Goal: Information Seeking & Learning: Learn about a topic

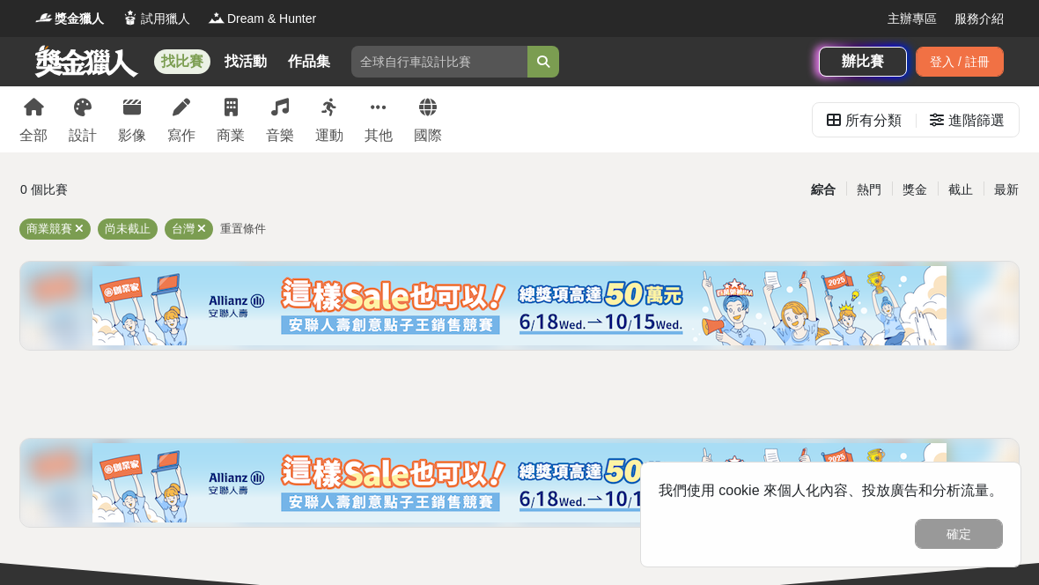
click at [237, 105] on icon at bounding box center [231, 108] width 13 height 18
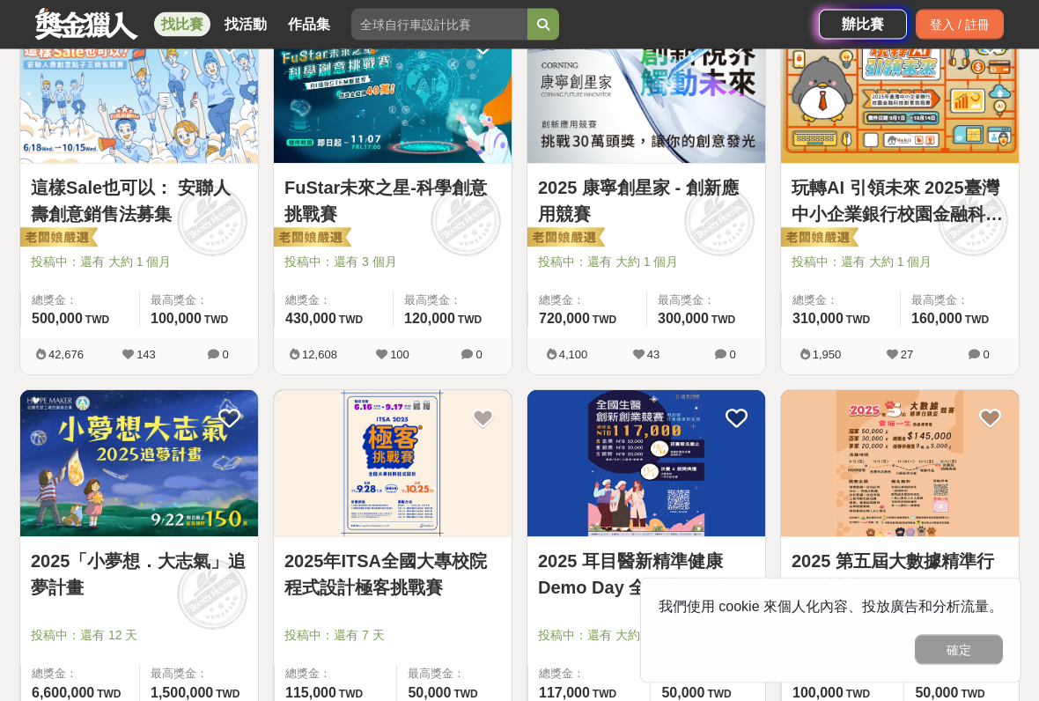
scroll to position [374, 0]
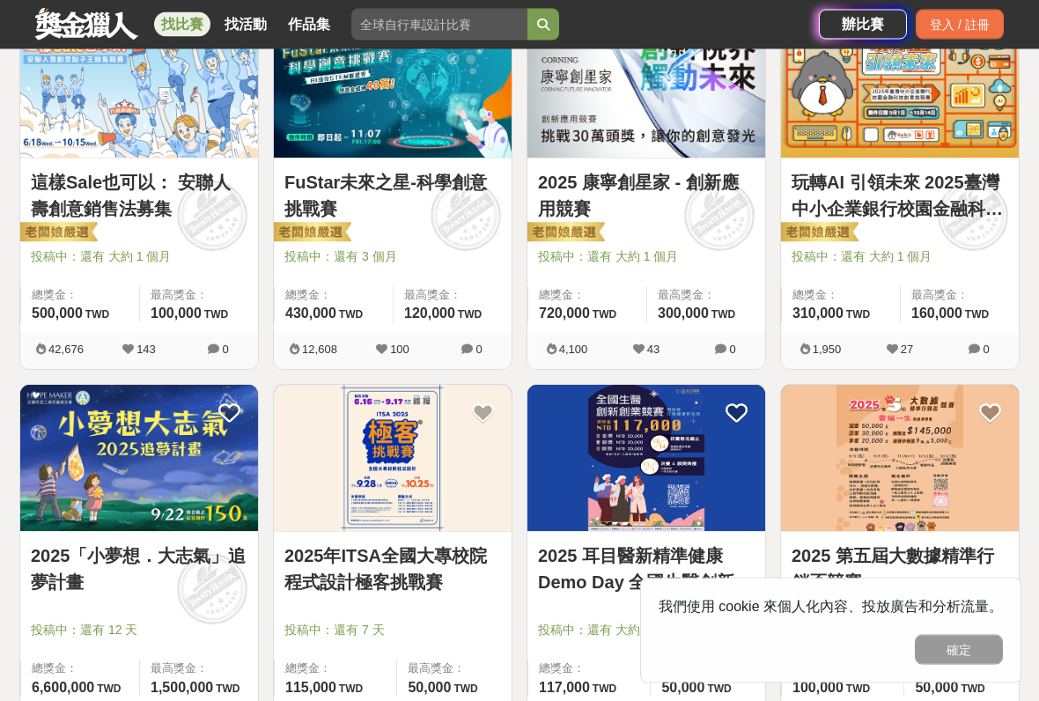
click at [85, 447] on img at bounding box center [139, 459] width 238 height 147
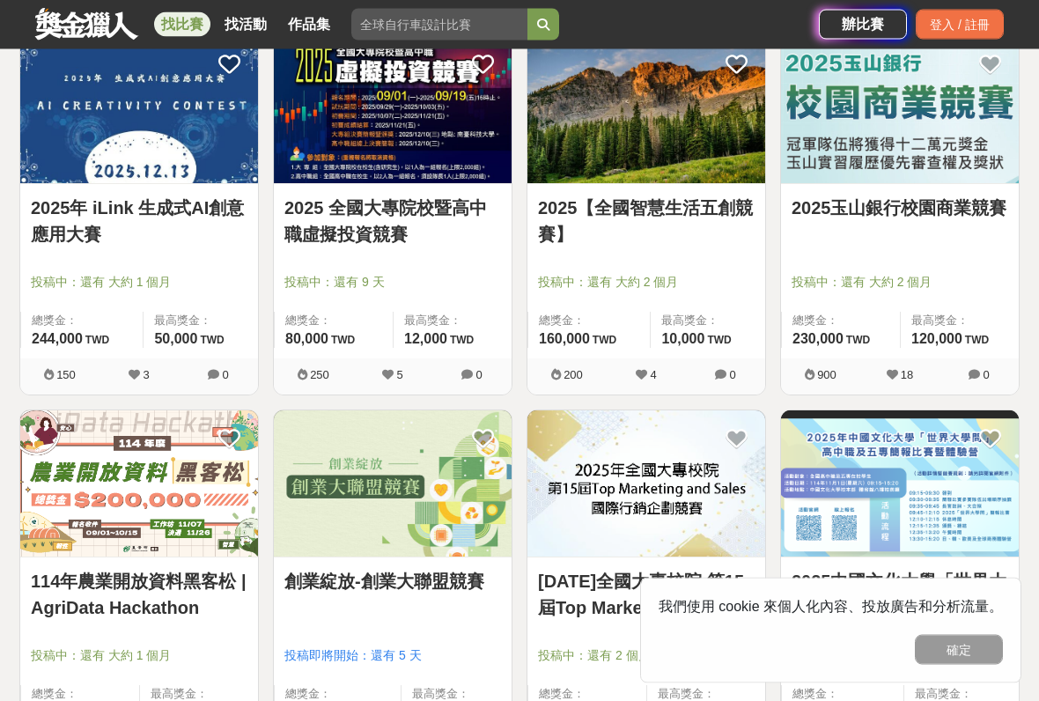
scroll to position [1473, 0]
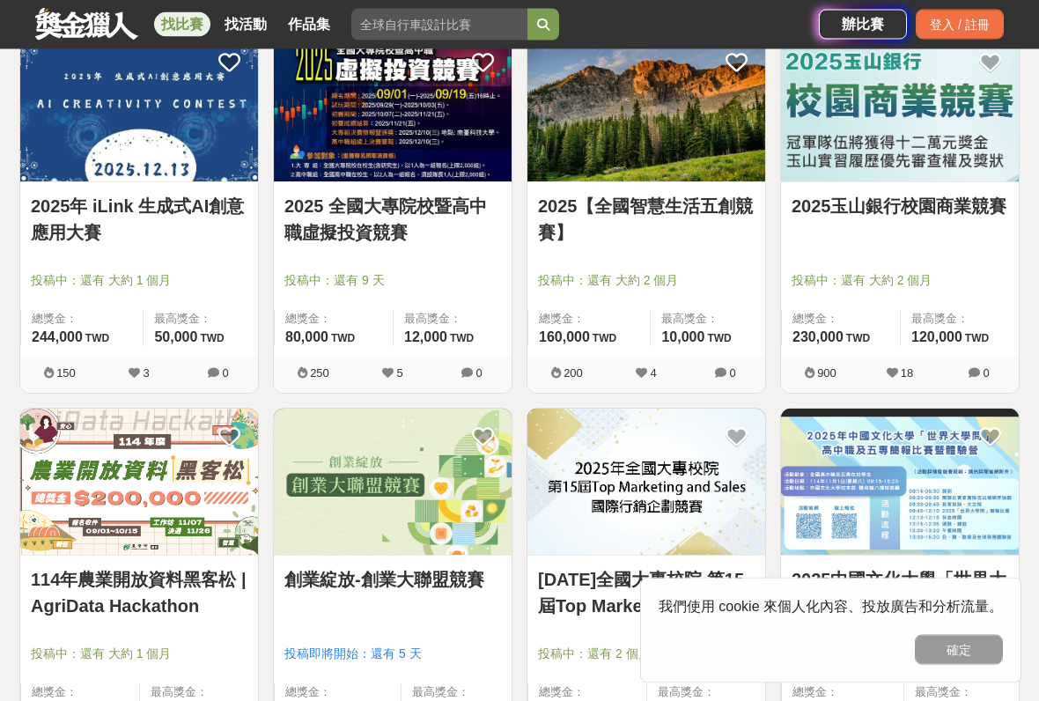
click at [100, 434] on img at bounding box center [139, 483] width 238 height 147
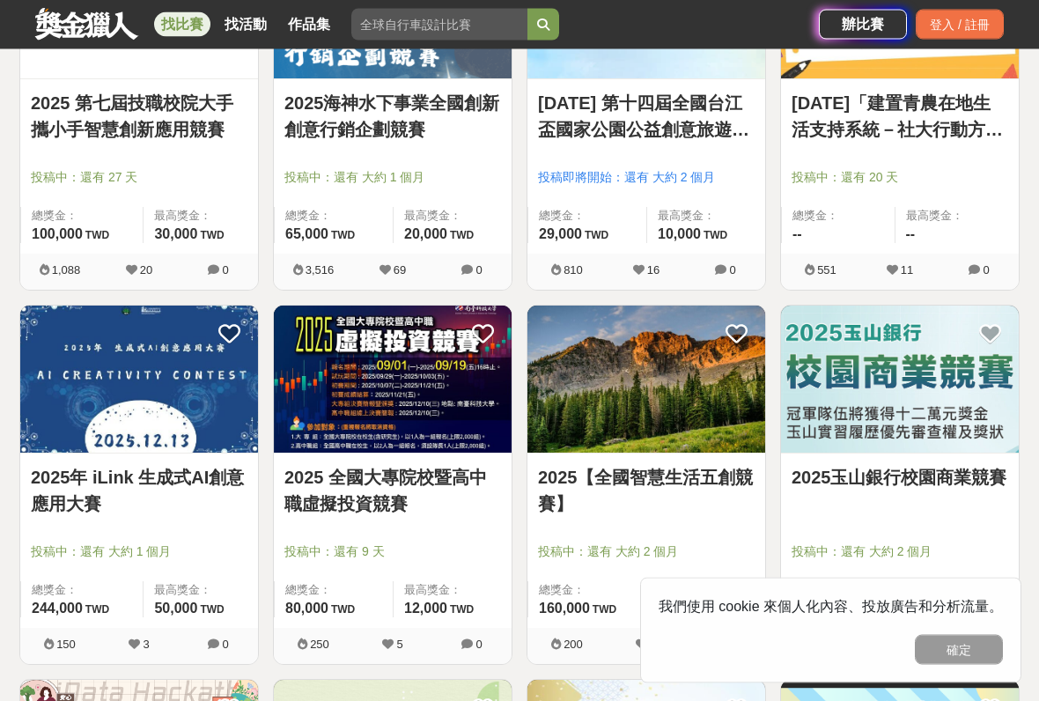
scroll to position [1205, 0]
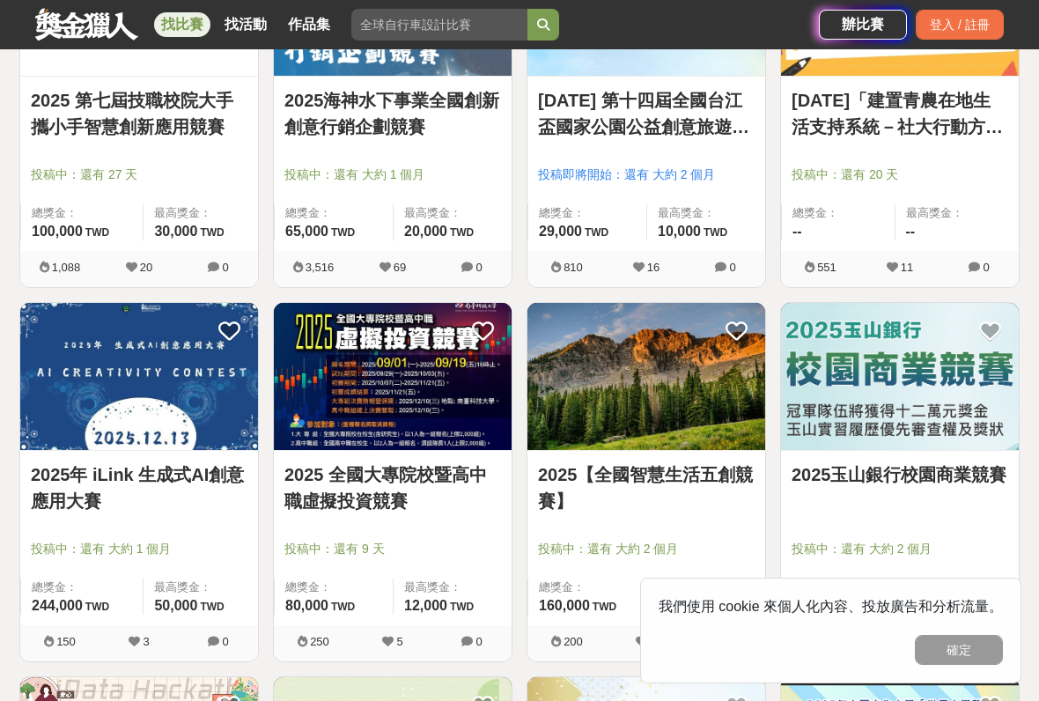
click at [950, 340] on img at bounding box center [900, 376] width 238 height 147
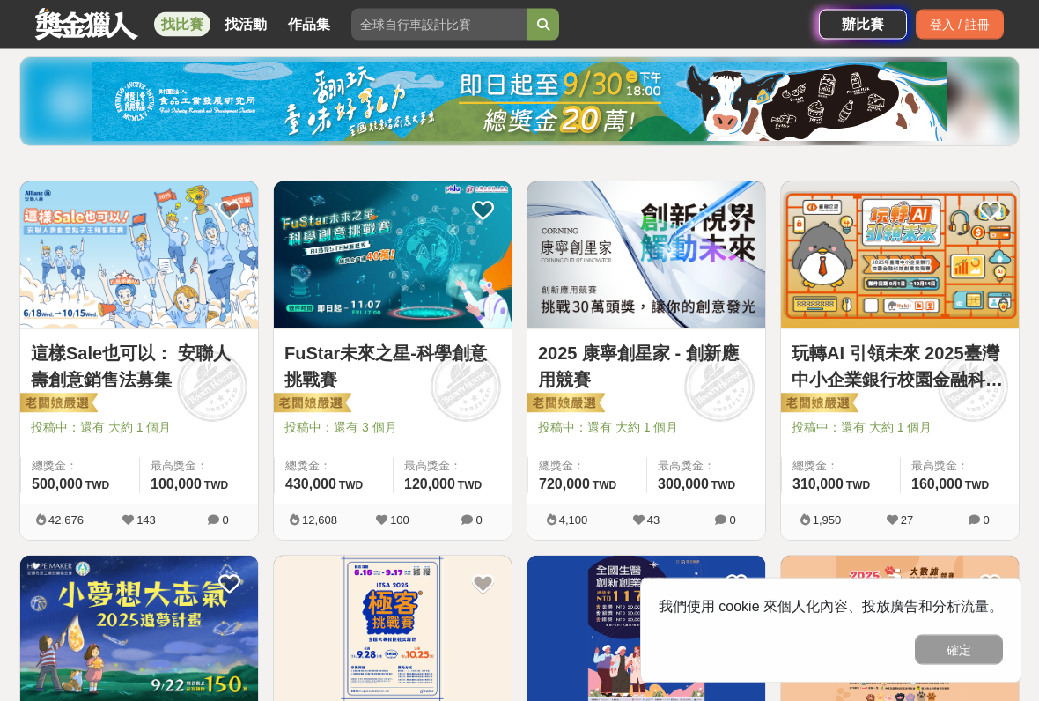
scroll to position [202, 0]
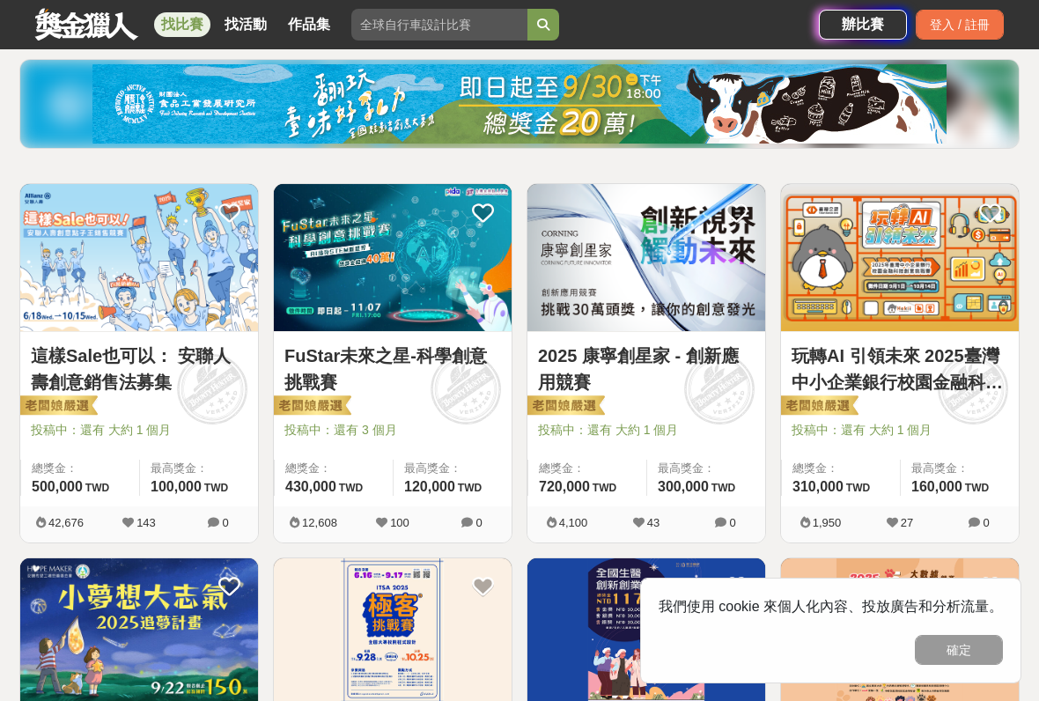
click at [78, 289] on img at bounding box center [139, 257] width 238 height 147
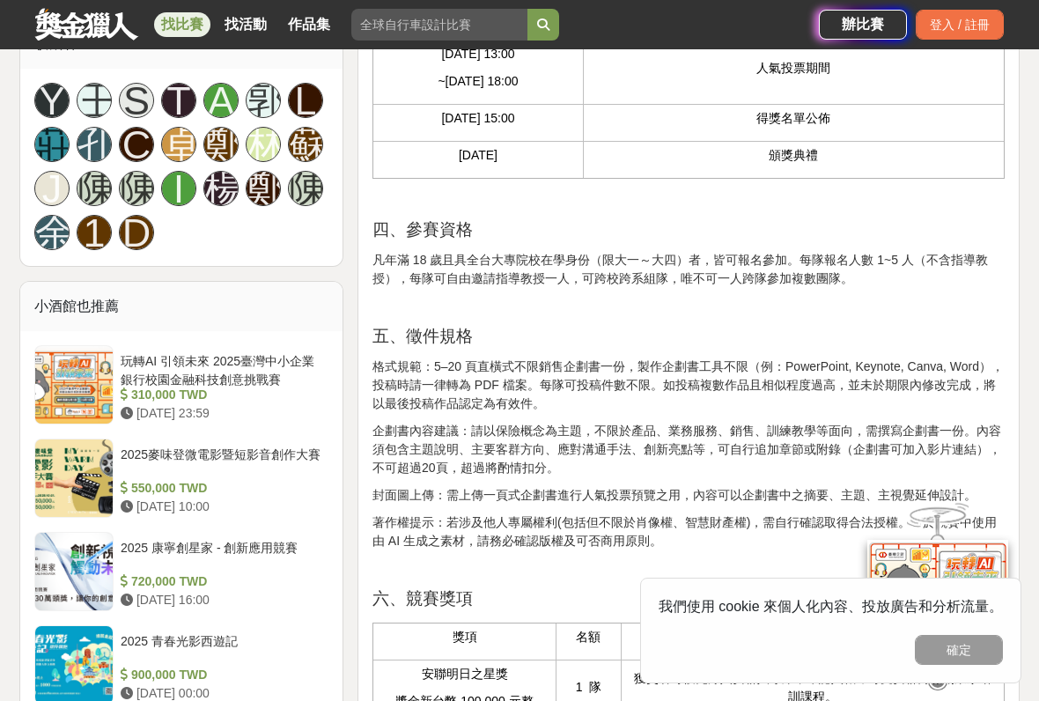
scroll to position [1209, 0]
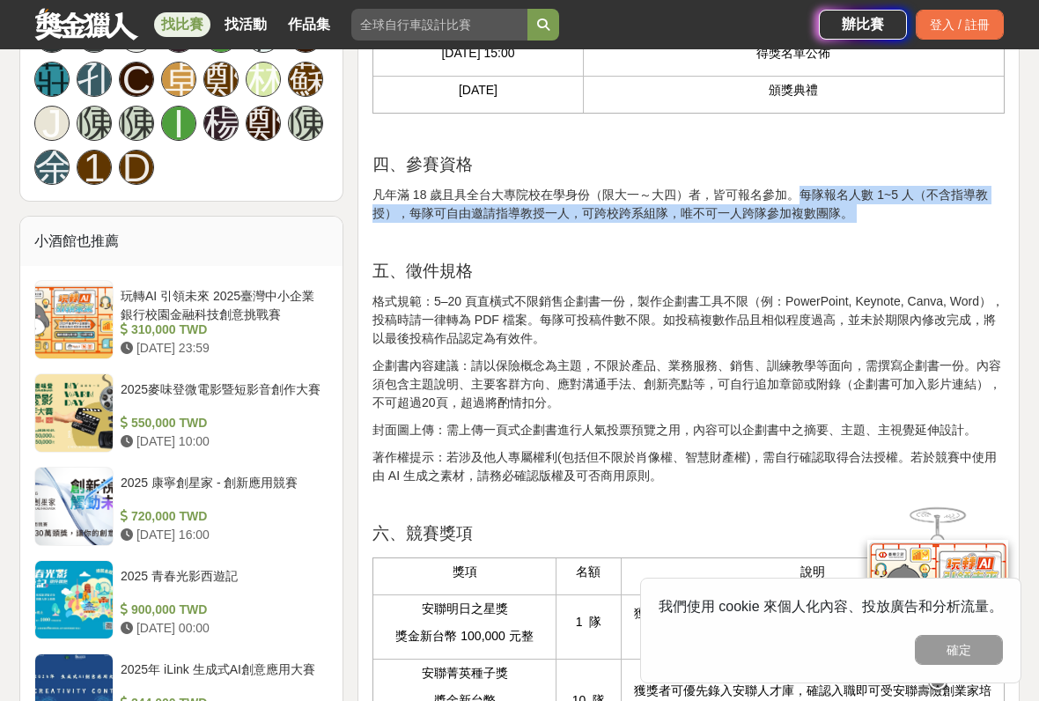
click at [834, 345] on p "格式規範：5–20 頁直橫式不限銷售企劃書一份，製作企劃書工具不限（例：PowerPoint, Keynote, Canva, Word），投稿時請一律轉為 …" at bounding box center [689, 319] width 633 height 55
click at [833, 344] on p "格式規範：5–20 頁直橫式不限銷售企劃書一份，製作企劃書工具不限（例：PowerPoint, Keynote, Canva, Word），投稿時請一律轉為 …" at bounding box center [689, 319] width 633 height 55
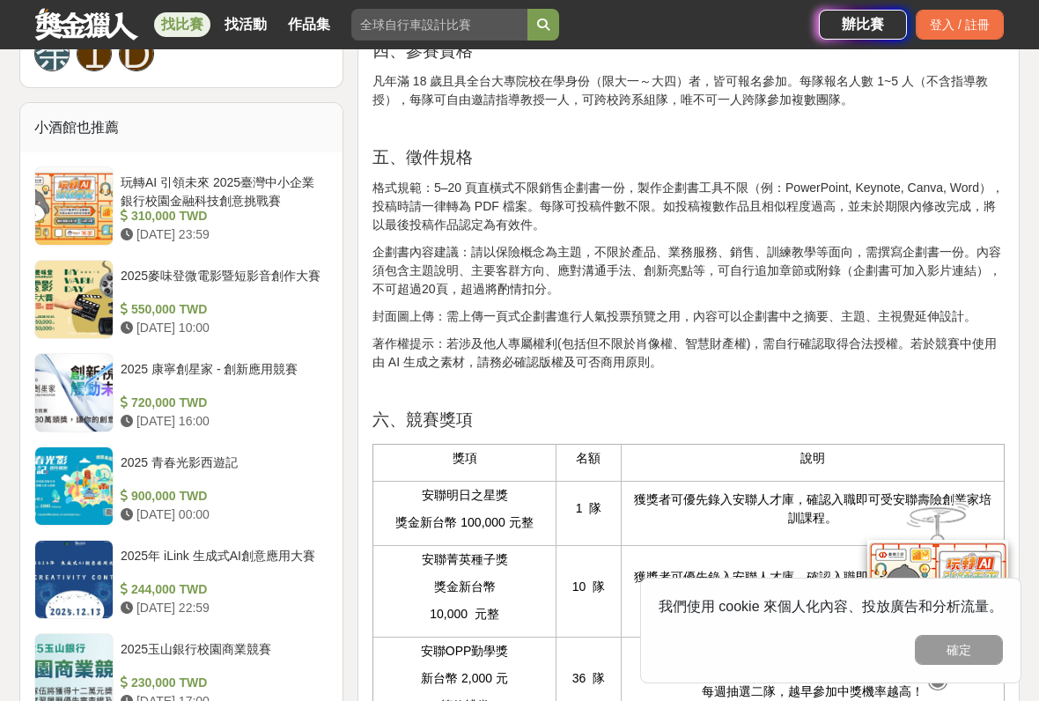
scroll to position [1380, 0]
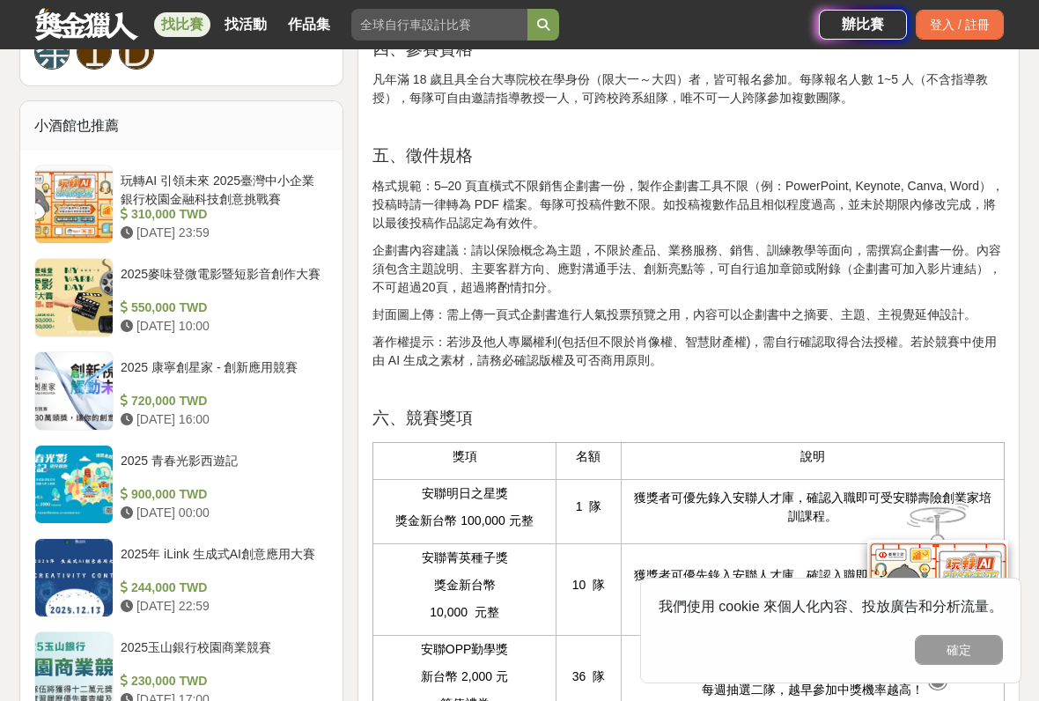
click at [887, 233] on p "格式規範：5–20 頁直橫式不限銷售企劃書一份，製作企劃書工具不限（例：PowerPoint, Keynote, Canva, Word），投稿時請一律轉為 …" at bounding box center [689, 204] width 633 height 55
click at [886, 233] on p "格式規範：5–20 頁直橫式不限銷售企劃書一份，製作企劃書工具不限（例：PowerPoint, Keynote, Canva, Word），投稿時請一律轉為 …" at bounding box center [689, 204] width 633 height 55
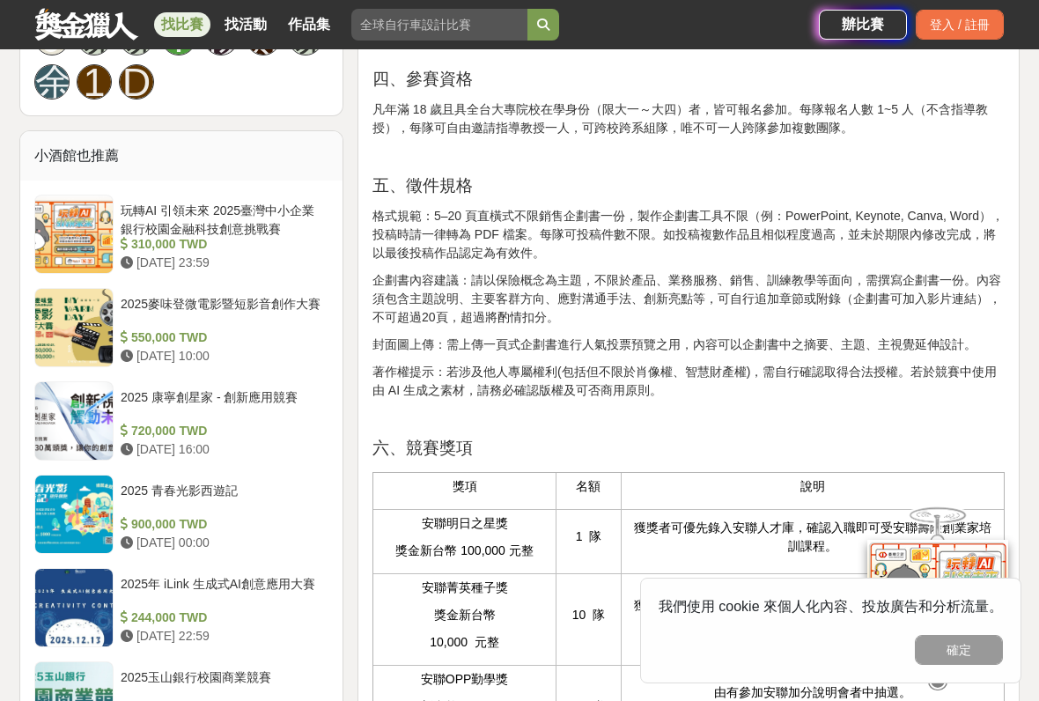
scroll to position [1350, 0]
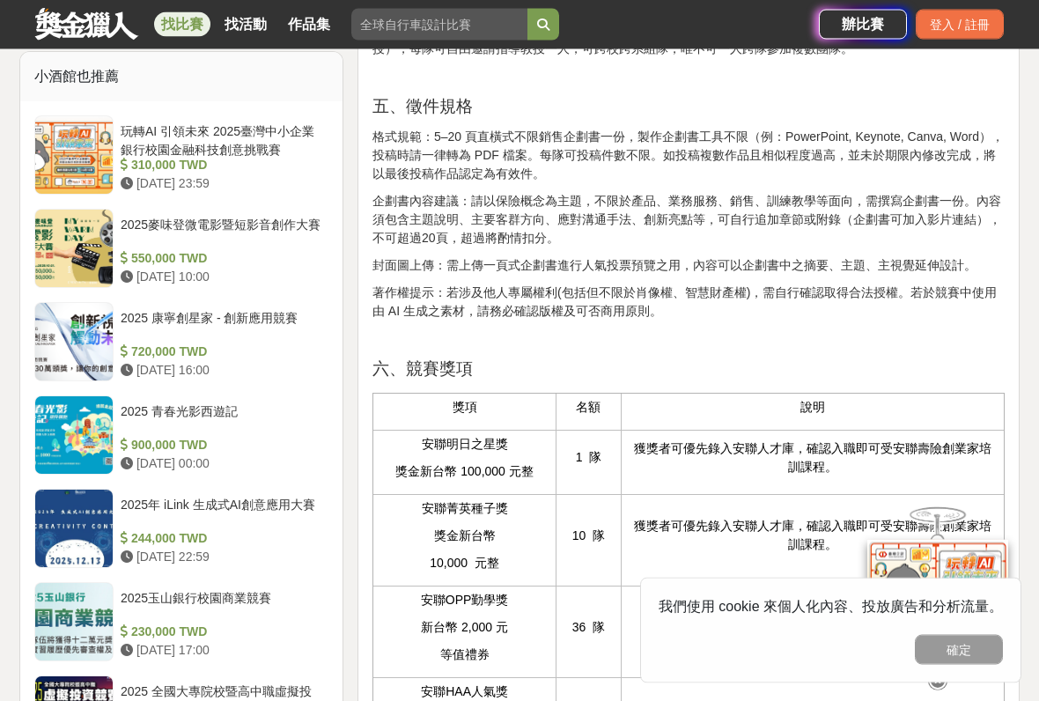
scroll to position [1431, 0]
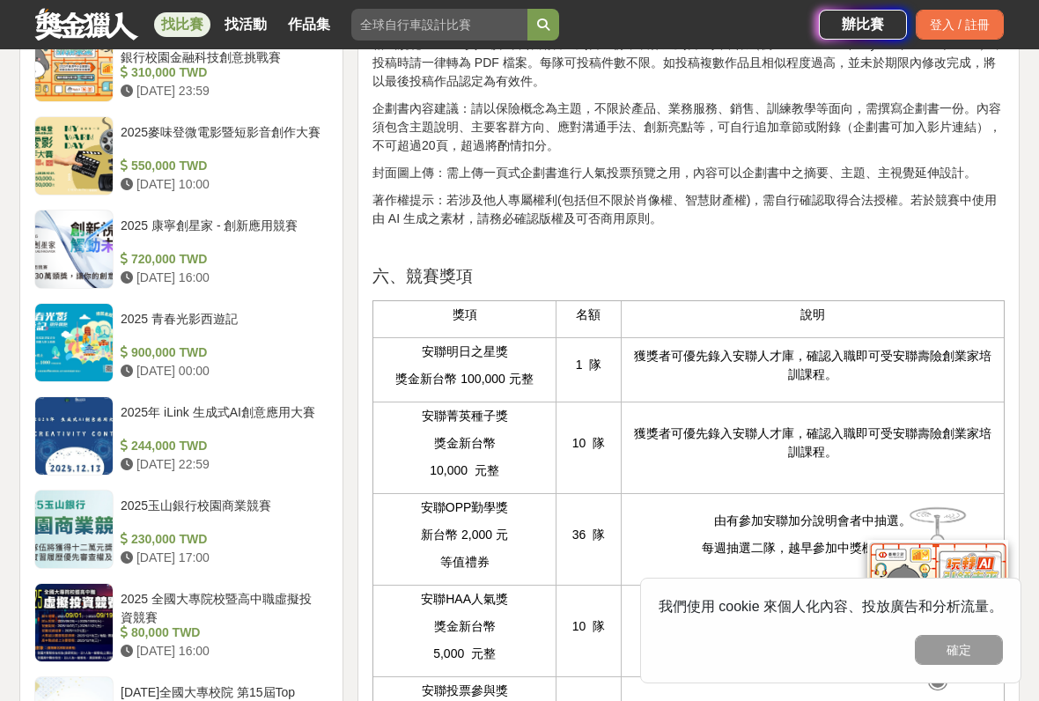
click at [957, 91] on p "格式規範：5–20 頁直橫式不限銷售企劃書一份，製作企劃書工具不限（例：PowerPoint, Keynote, Canva, Word），投稿時請一律轉為 …" at bounding box center [689, 62] width 633 height 55
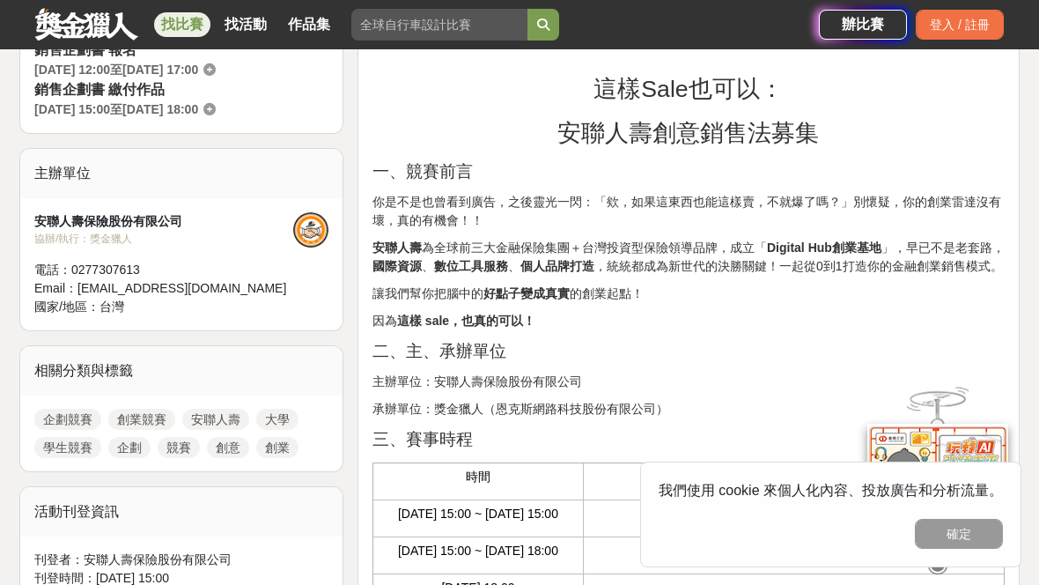
scroll to position [562, 0]
